Goal: Download file/media

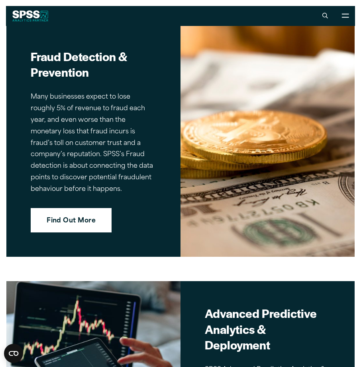
scroll to position [1476, 0]
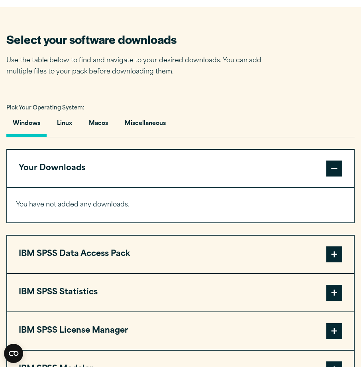
scroll to position [479, 0]
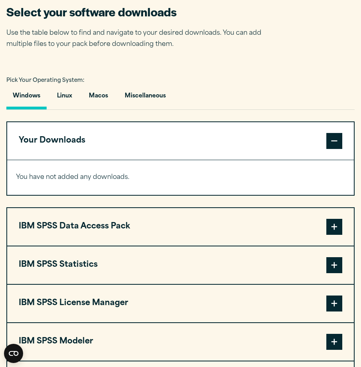
click at [168, 160] on button "Your Downloads" at bounding box center [180, 141] width 347 height 38
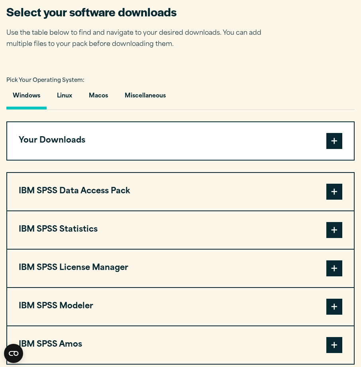
click at [160, 160] on button "Your Downloads" at bounding box center [180, 141] width 347 height 38
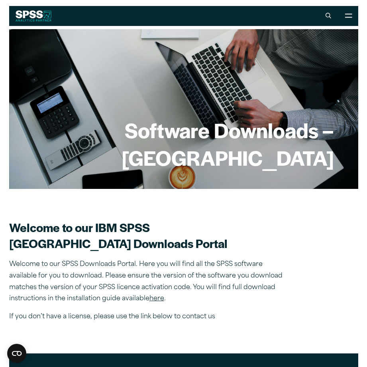
scroll to position [0, 0]
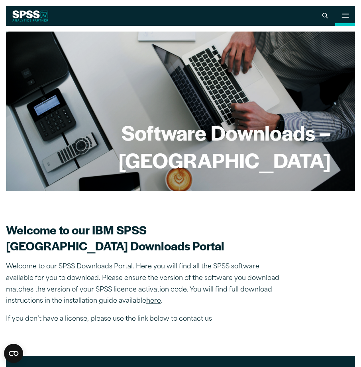
click at [342, 20] on button "Open Site Menu" at bounding box center [346, 16] width 20 height 20
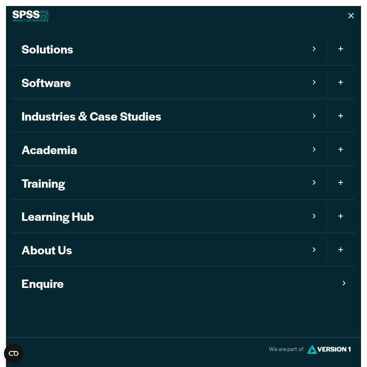
click at [38, 71] on link "Software" at bounding box center [169, 81] width 315 height 33
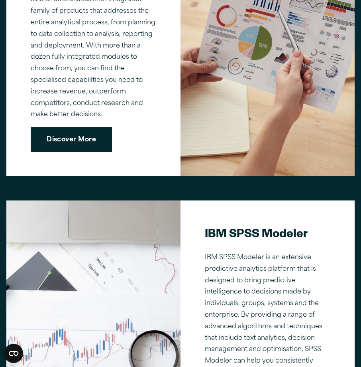
scroll to position [798, 0]
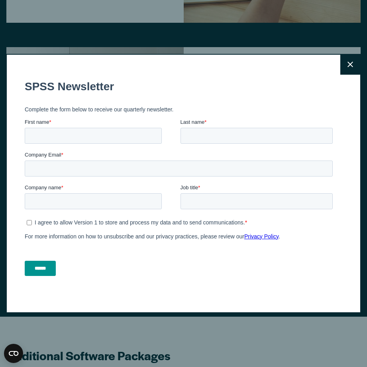
click at [352, 60] on button "Close" at bounding box center [351, 65] width 20 height 20
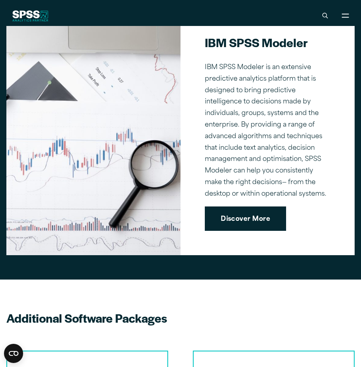
scroll to position [773, 0]
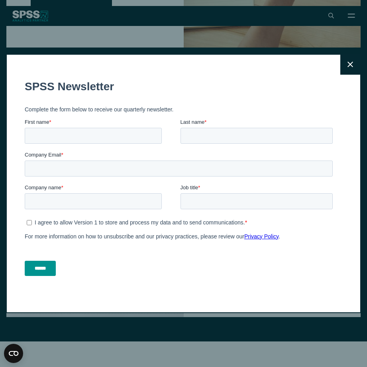
click at [346, 58] on button "Close" at bounding box center [351, 65] width 20 height 20
